Goal: Navigation & Orientation: Find specific page/section

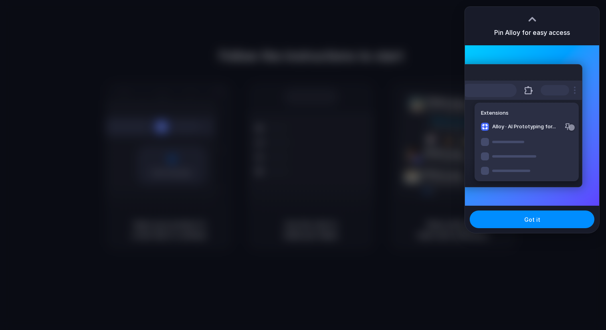
click at [530, 34] on h3 "Pin Alloy for easy access" at bounding box center [532, 33] width 76 height 10
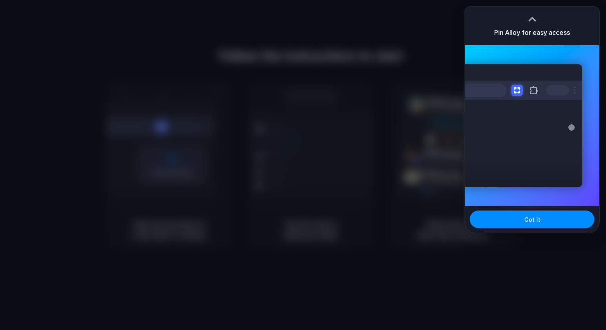
click at [536, 20] on div at bounding box center [532, 17] width 12 height 12
click at [536, 20] on div at bounding box center [532, 19] width 12 height 12
click at [507, 219] on button "Got it" at bounding box center [532, 220] width 125 height 18
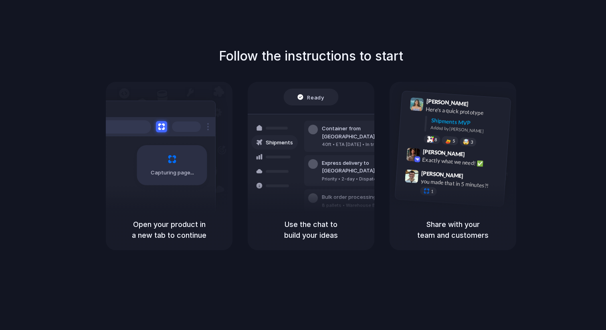
click at [301, 144] on div "Container from [GEOGRAPHIC_DATA] 40ft • ETA [DATE] • In transit Express deliver…" at bounding box center [340, 170] width 85 height 112
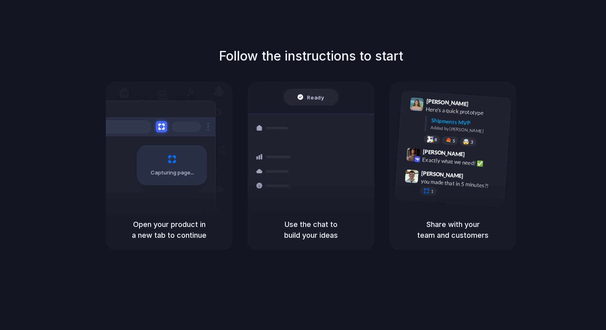
click at [301, 88] on div "Ready Shipments Container from [GEOGRAPHIC_DATA] 40ft • ETA [DATE] • In transit…" at bounding box center [311, 157] width 136 height 139
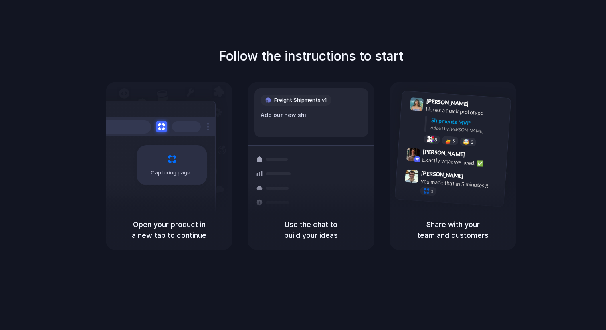
click at [287, 139] on div "Freight Shipments v1 Add our new shi | Shipments Container from [GEOGRAPHIC_DAT…" at bounding box center [311, 173] width 136 height 170
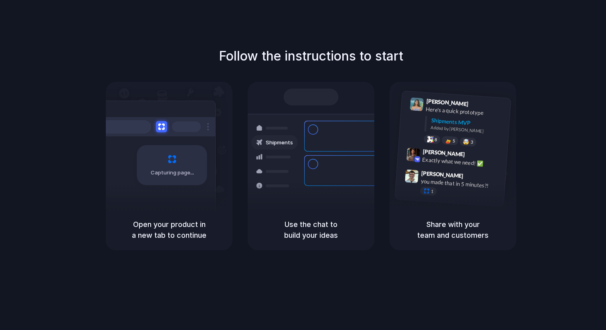
click at [205, 116] on div "Capturing page" at bounding box center [155, 162] width 121 height 123
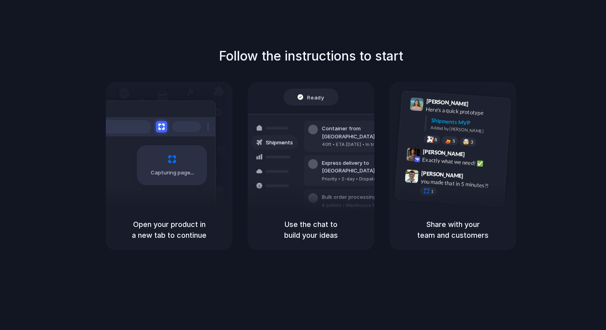
click at [370, 248] on div "Use the chat to build your ideas" at bounding box center [311, 229] width 127 height 41
click at [370, 238] on div "Use the chat to build your ideas" at bounding box center [311, 229] width 127 height 41
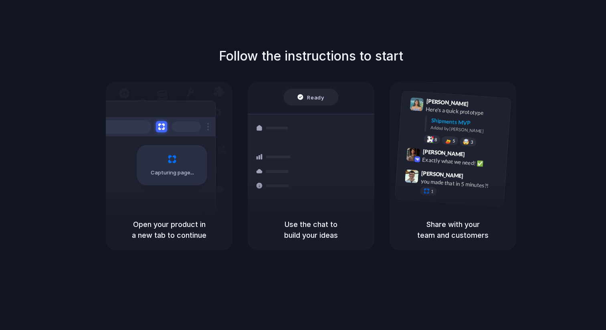
drag, startPoint x: 370, startPoint y: 238, endPoint x: 339, endPoint y: 136, distance: 106.4
click at [339, 136] on div "Ready Shipments Container from [GEOGRAPHIC_DATA] 40ft • ETA [DATE] • In transit…" at bounding box center [311, 166] width 127 height 168
click at [305, 66] on div "Follow the instructions to start Capturing page Open your product in a new tab …" at bounding box center [311, 149] width 606 height 204
click at [307, 81] on div "Follow the instructions to start Capturing page Open your product in a new tab …" at bounding box center [311, 149] width 606 height 204
click at [322, 105] on div "Freight Shipments v1" at bounding box center [296, 100] width 71 height 11
